Goal: Task Accomplishment & Management: Manage account settings

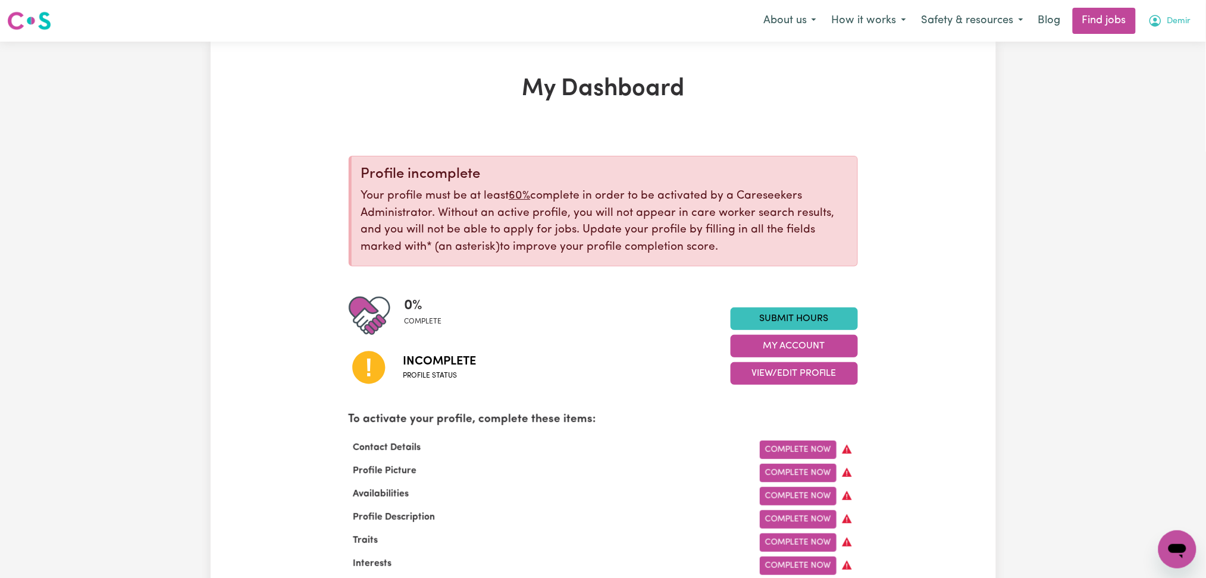
click at [1187, 26] on span "Demir" at bounding box center [1179, 21] width 24 height 13
click at [1151, 101] on link "Logout" at bounding box center [1151, 91] width 94 height 23
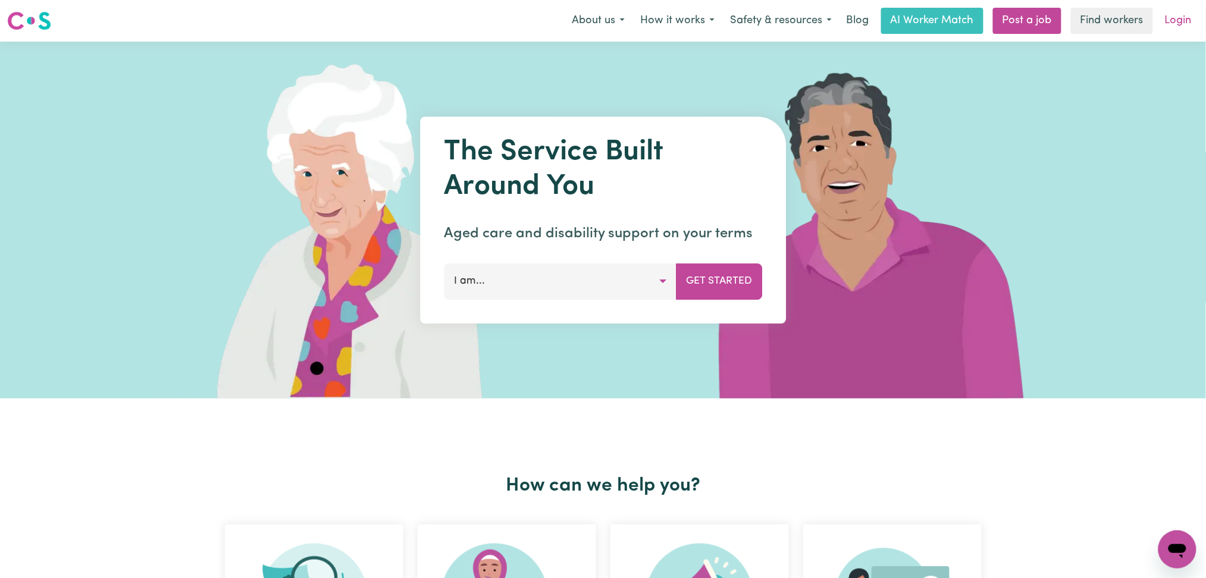
click at [1182, 20] on link "Login" at bounding box center [1178, 21] width 41 height 26
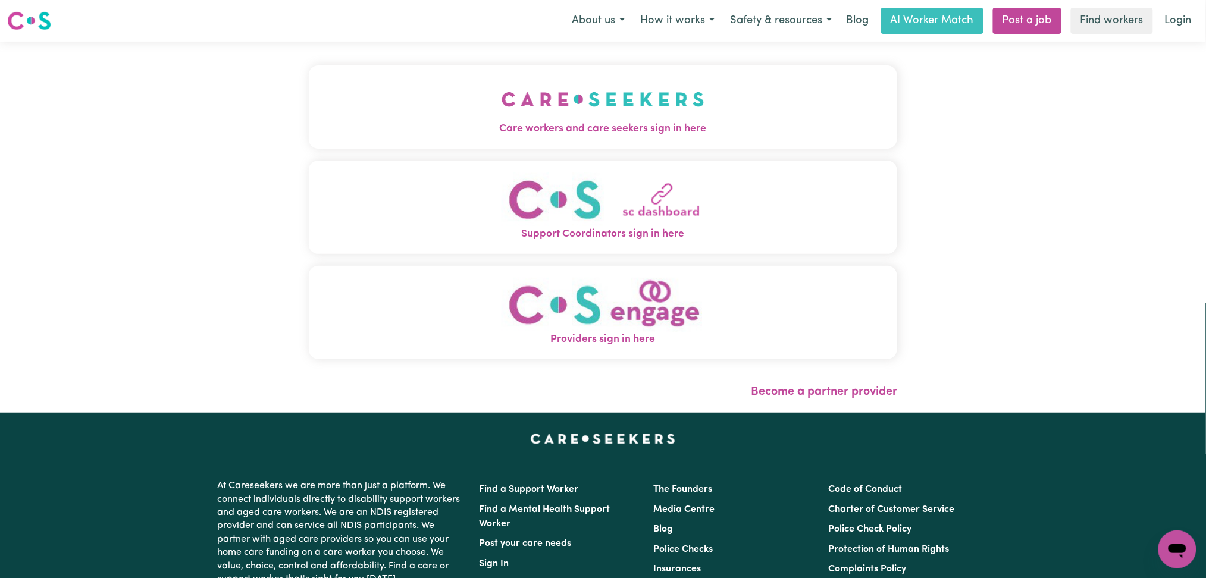
click at [410, 88] on div "Care workers and care seekers sign in here Support Coordinators sign in here Pr…" at bounding box center [603, 227] width 603 height 371
click at [390, 83] on button "Care workers and care seekers sign in here" at bounding box center [603, 106] width 589 height 83
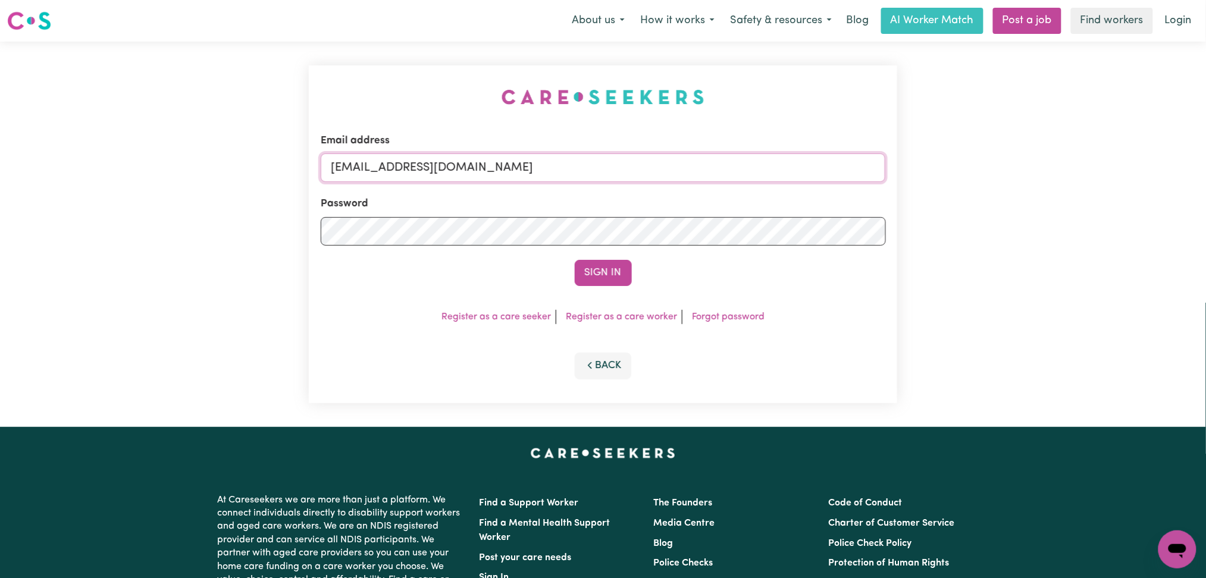
click at [403, 162] on input "[EMAIL_ADDRESS][DOMAIN_NAME]" at bounding box center [603, 167] width 565 height 29
drag, startPoint x: 594, startPoint y: 165, endPoint x: 731, endPoint y: 165, distance: 137.4
click at [731, 165] on input "Superuser~[EMAIL_ADDRESS][DOMAIN_NAME]" at bounding box center [603, 167] width 565 height 29
type input "Superuser~[EMAIL_ADDRESS][DOMAIN_NAME]"
click at [601, 277] on button "Sign In" at bounding box center [603, 273] width 57 height 26
